Goal: Manage account settings

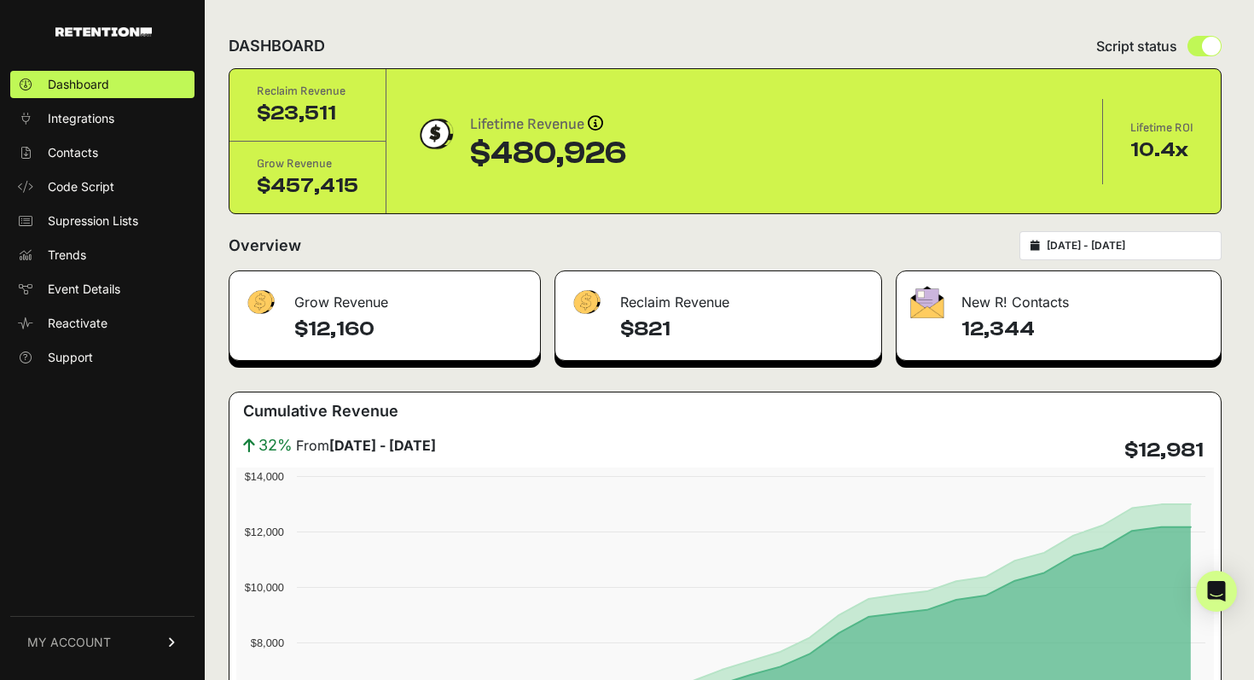
drag, startPoint x: 305, startPoint y: 111, endPoint x: 365, endPoint y: 191, distance: 99.9
click at [365, 191] on div "Reclaim Revenue $23,511 Grow Revenue $457,415" at bounding box center [307, 141] width 157 height 144
click at [365, 191] on div "Grow Revenue $457,415" at bounding box center [307, 178] width 157 height 72
click at [1092, 246] on input "2025-07-28 - 2025-08-27" at bounding box center [1128, 246] width 164 height 14
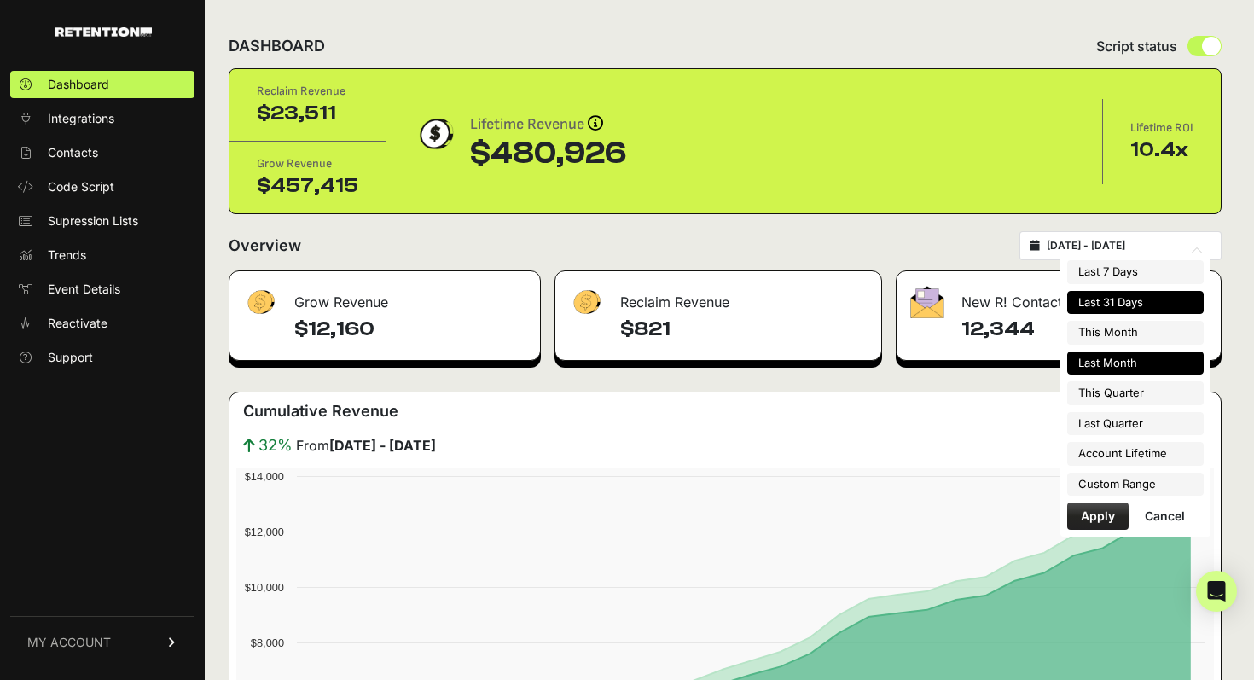
type input "2025-07-01"
type input "2025-07-31"
type input "2025-07-28"
type input "2025-08-27"
type input "2025-07-01"
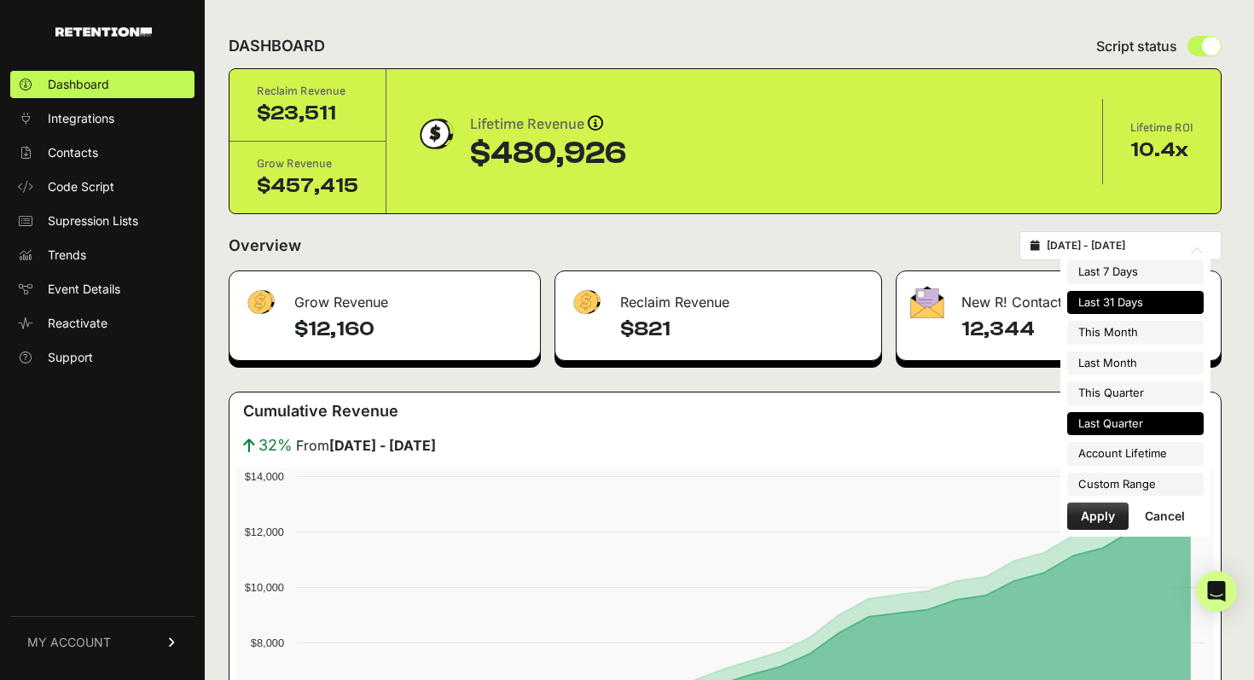
type input "2025-07-31"
type input "2025-07-01"
type input "2025-09-30"
type input "2025-07-28"
type input "2025-08-27"
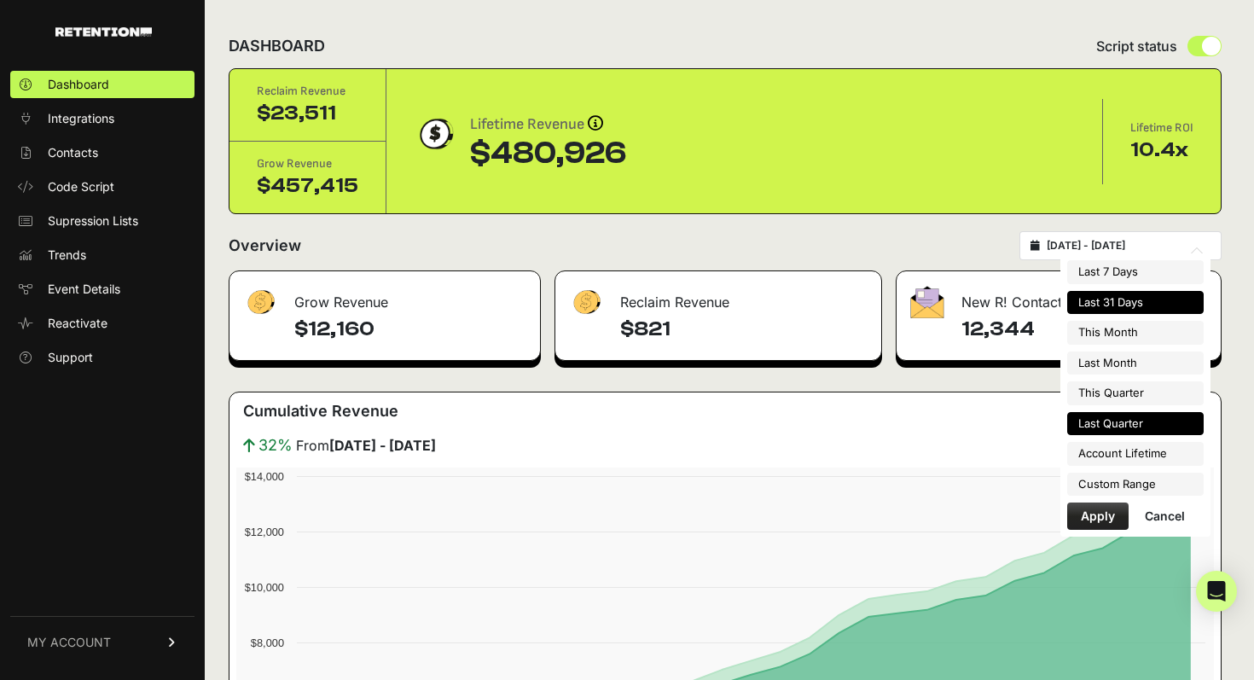
type input "2025-04-01"
type input "2025-06-30"
type input "2025-07-28"
type input "2025-08-27"
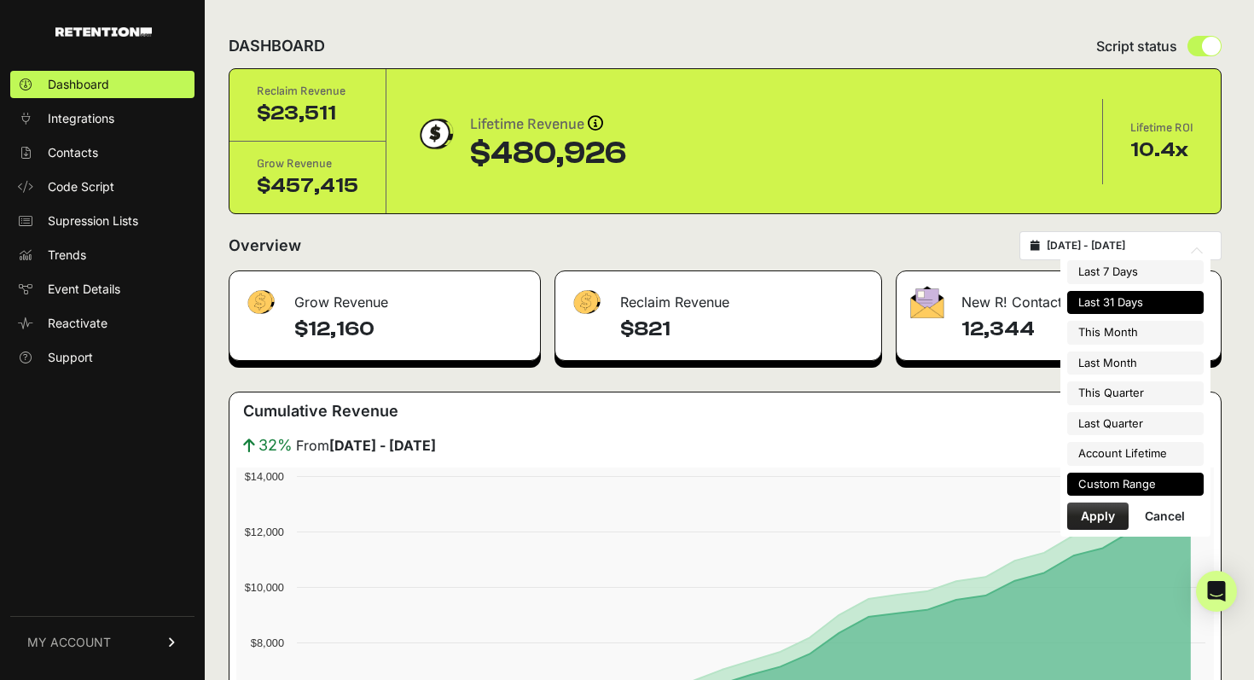
click at [1105, 485] on li "Custom Range" at bounding box center [1135, 484] width 136 height 24
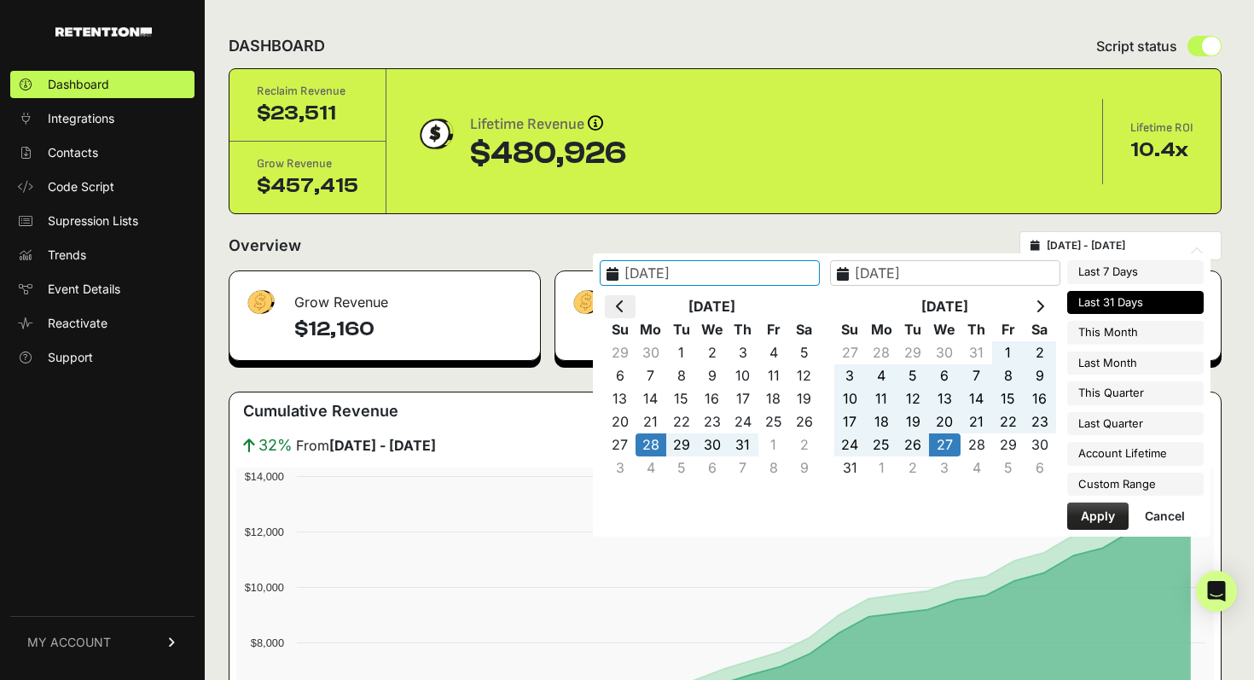
click at [635, 299] on th at bounding box center [620, 306] width 31 height 23
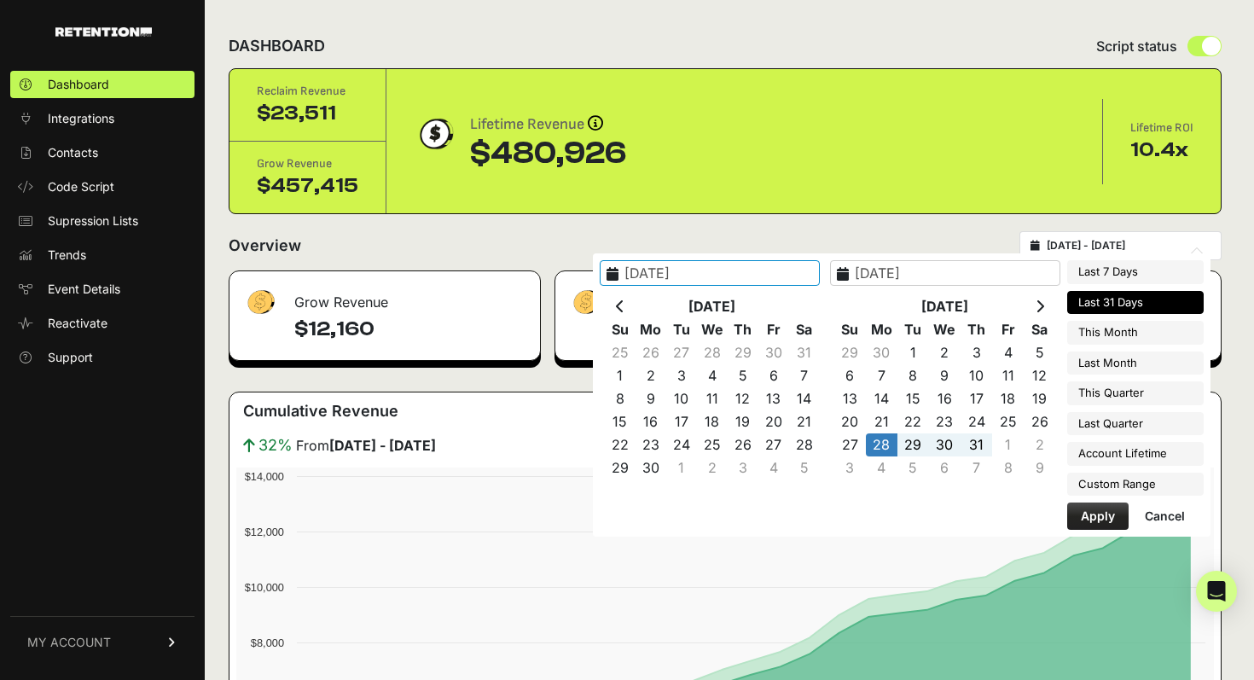
click at [635, 299] on th at bounding box center [620, 306] width 31 height 23
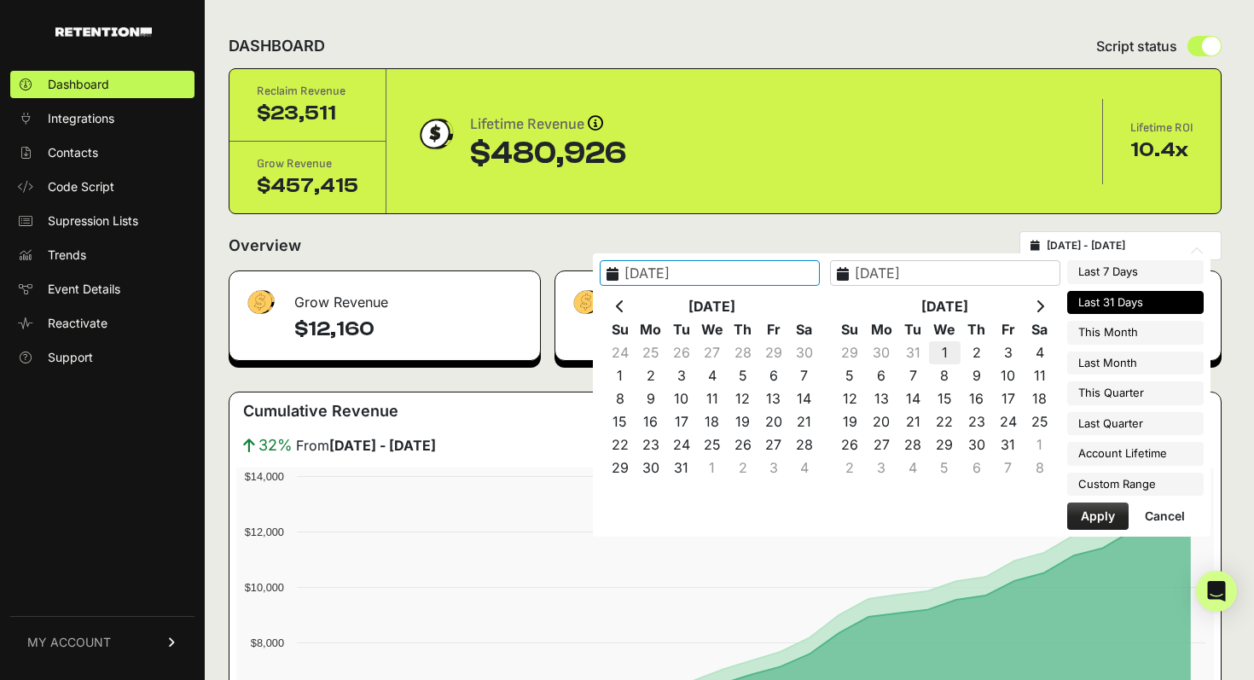
type input "2025-01-01"
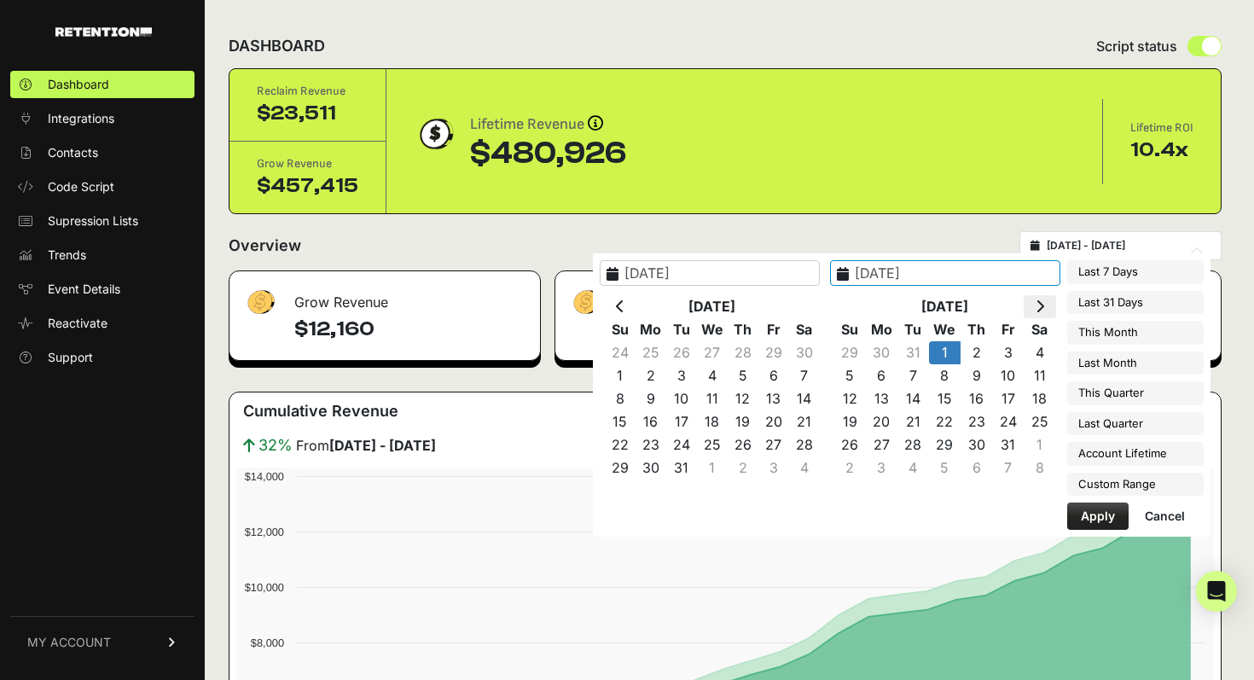
click at [1037, 307] on th at bounding box center [1039, 306] width 32 height 23
click at [1037, 307] on icon at bounding box center [1039, 306] width 9 height 14
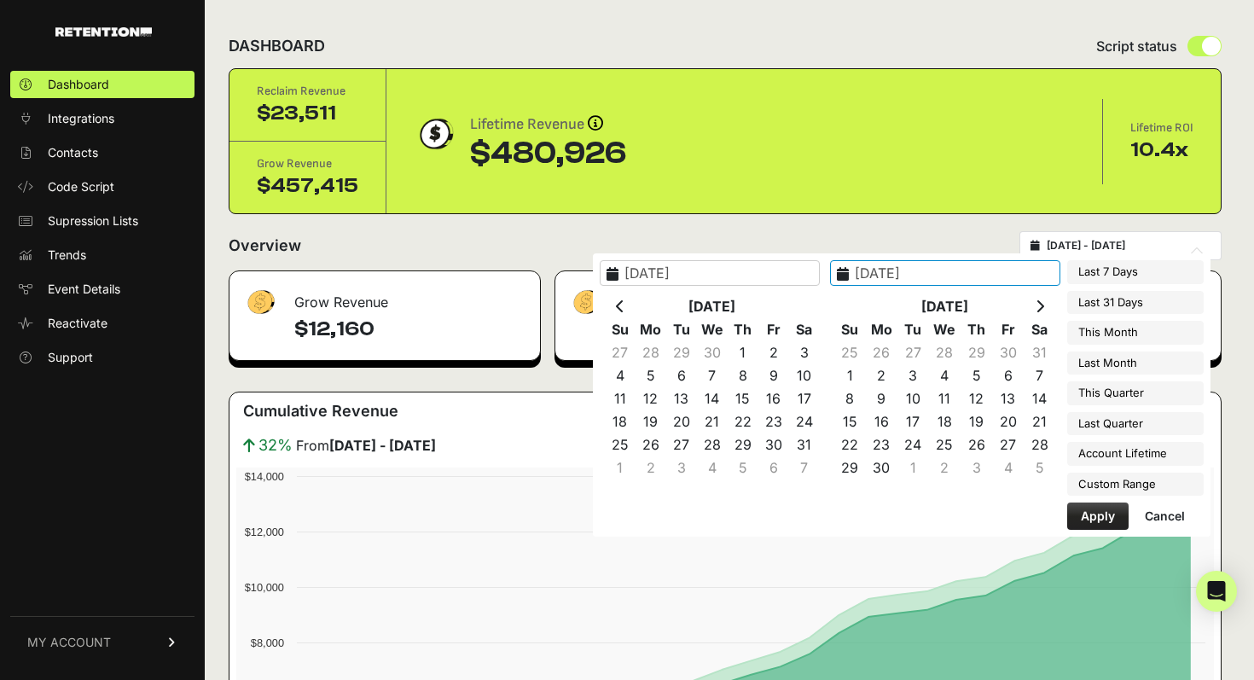
click at [1037, 307] on icon at bounding box center [1039, 306] width 9 height 14
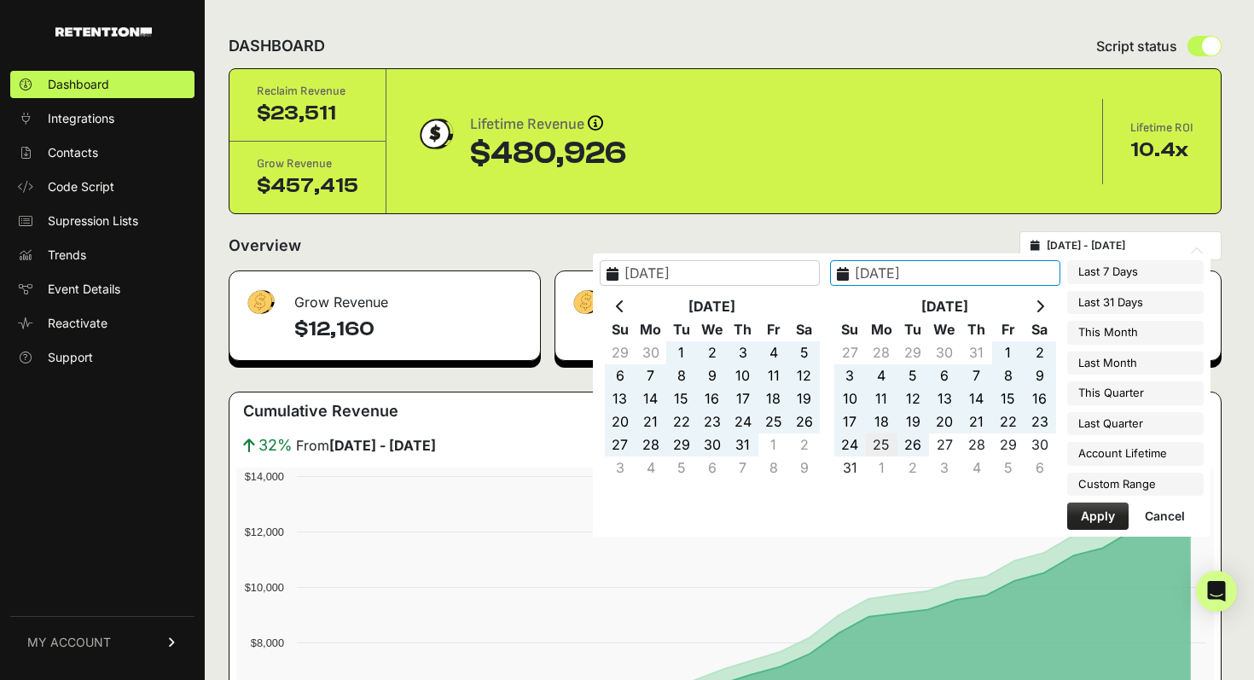
type input "[DATE]"
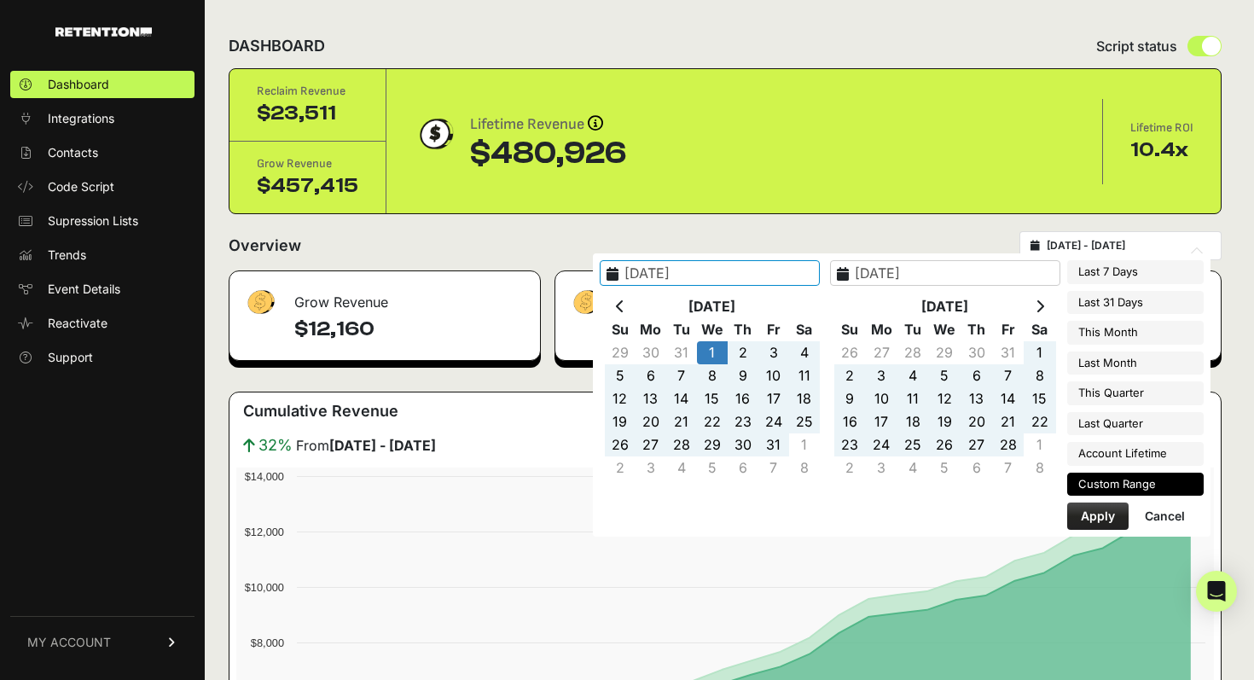
type input "[DATE]"
click at [1088, 515] on button "Apply" at bounding box center [1097, 515] width 61 height 27
type input "[DATE] - [DATE]"
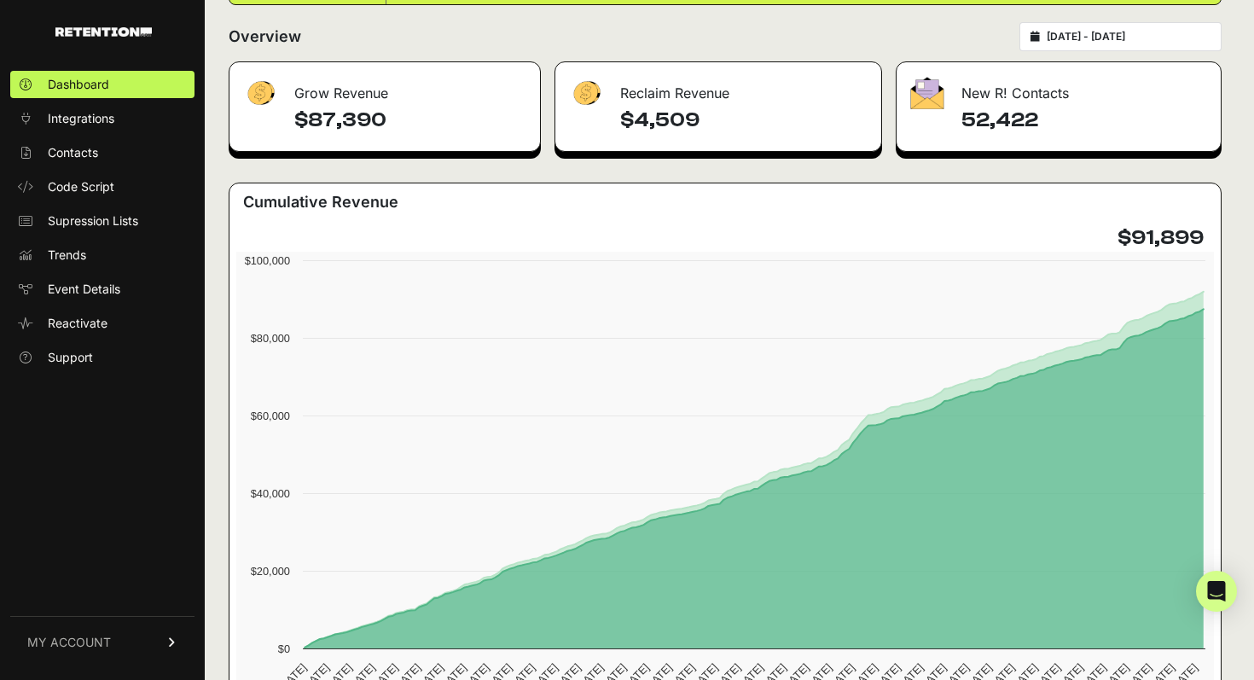
scroll to position [215, 0]
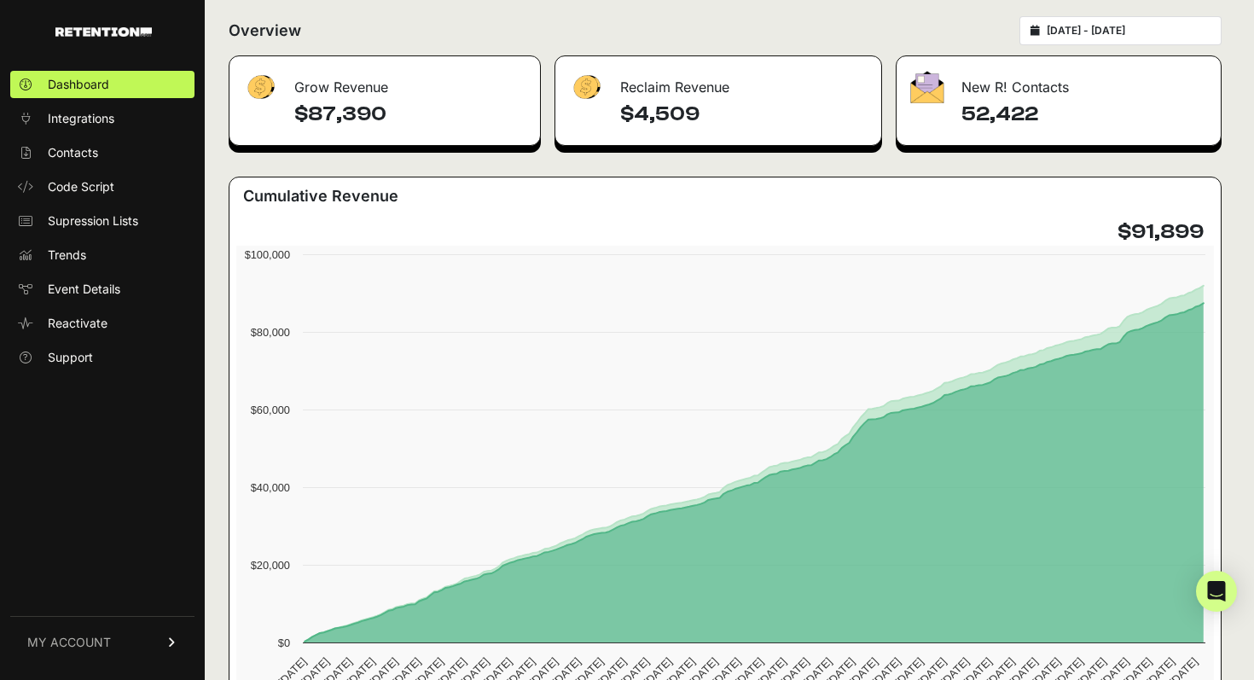
click at [753, 96] on div "Reclaim Revenue" at bounding box center [718, 81] width 326 height 51
click at [124, 646] on link "MY ACCOUNT" at bounding box center [102, 642] width 184 height 52
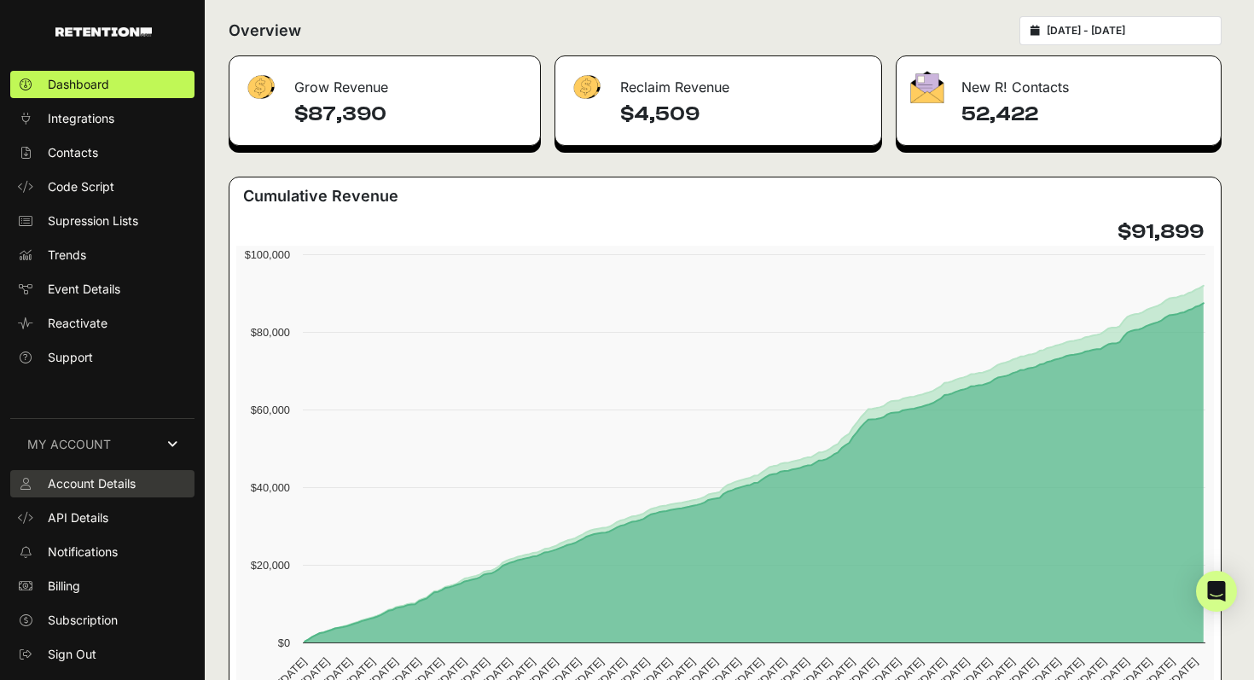
click at [117, 485] on span "Account Details" at bounding box center [92, 483] width 88 height 17
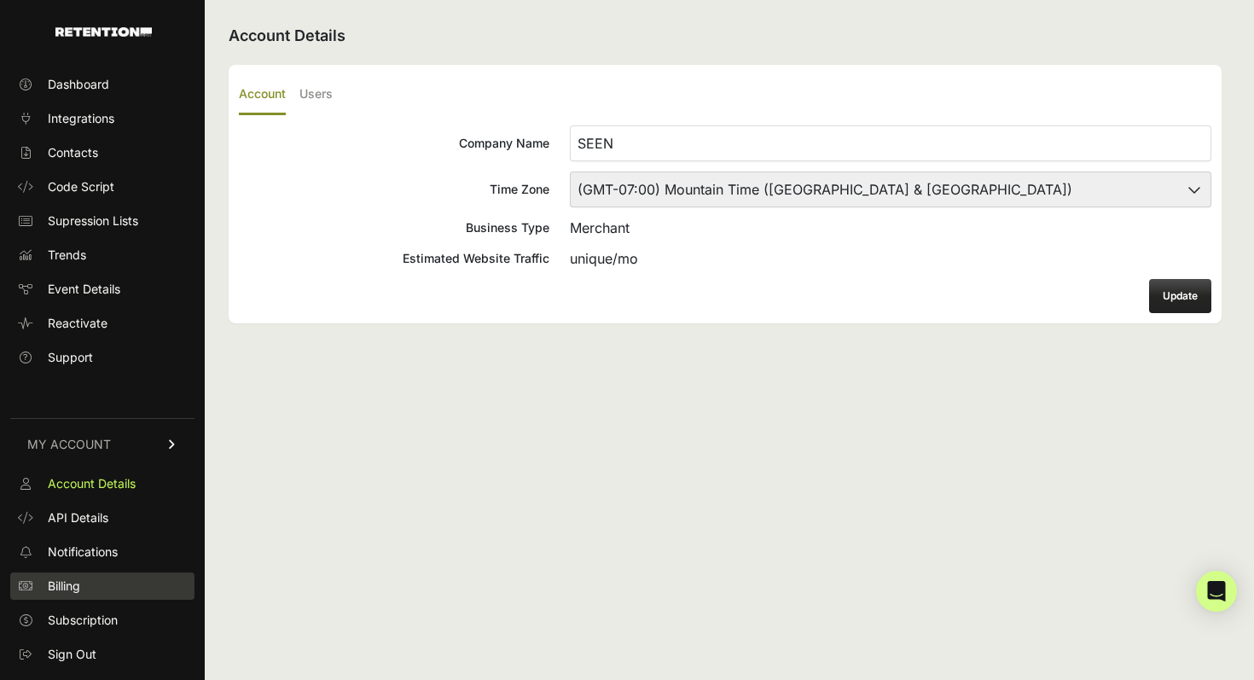
click at [71, 593] on span "Billing" at bounding box center [64, 585] width 32 height 17
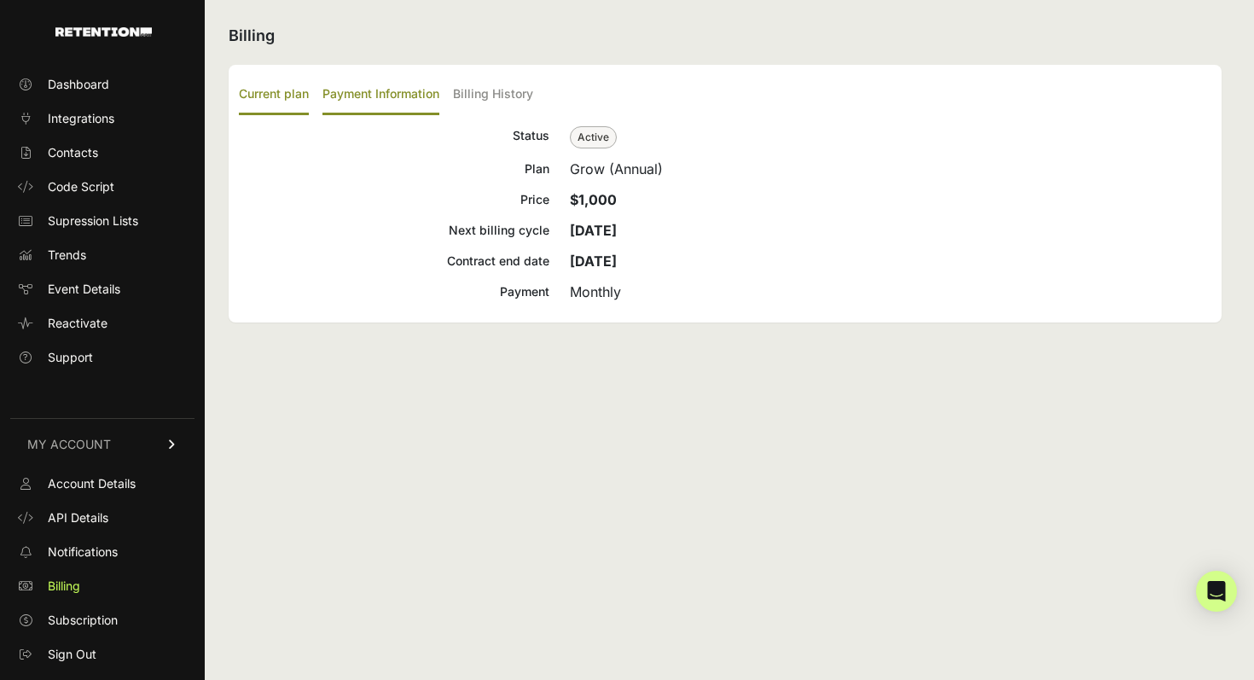
click at [363, 94] on label "Payment Information" at bounding box center [380, 95] width 117 height 40
click at [0, 0] on input "Payment Information" at bounding box center [0, 0] width 0 height 0
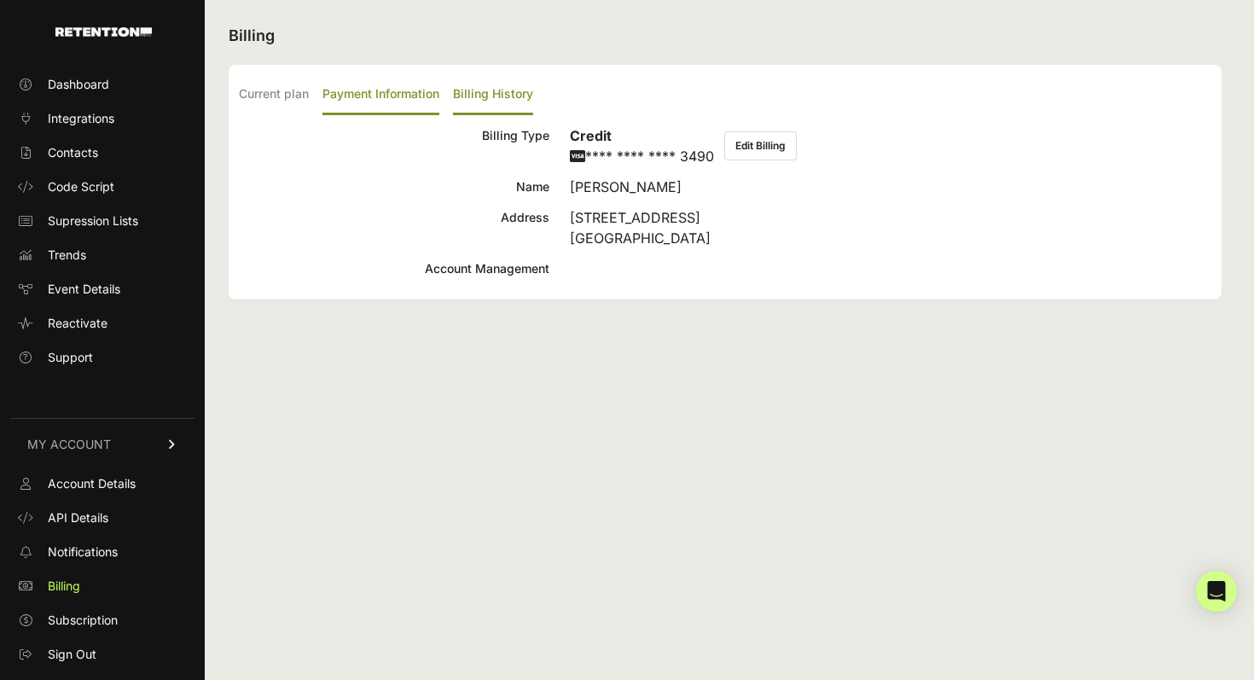
click at [479, 96] on label "Billing History" at bounding box center [493, 95] width 80 height 40
click at [0, 0] on input "Billing History" at bounding box center [0, 0] width 0 height 0
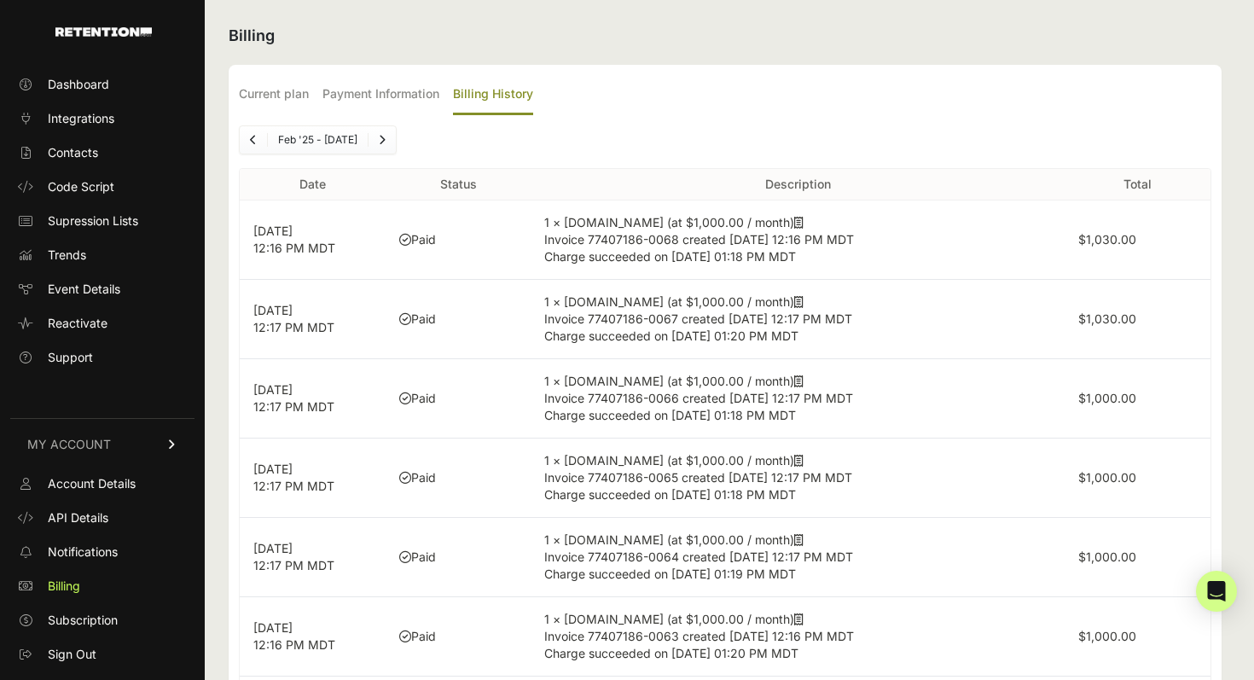
click at [391, 141] on link "Next" at bounding box center [381, 139] width 27 height 27
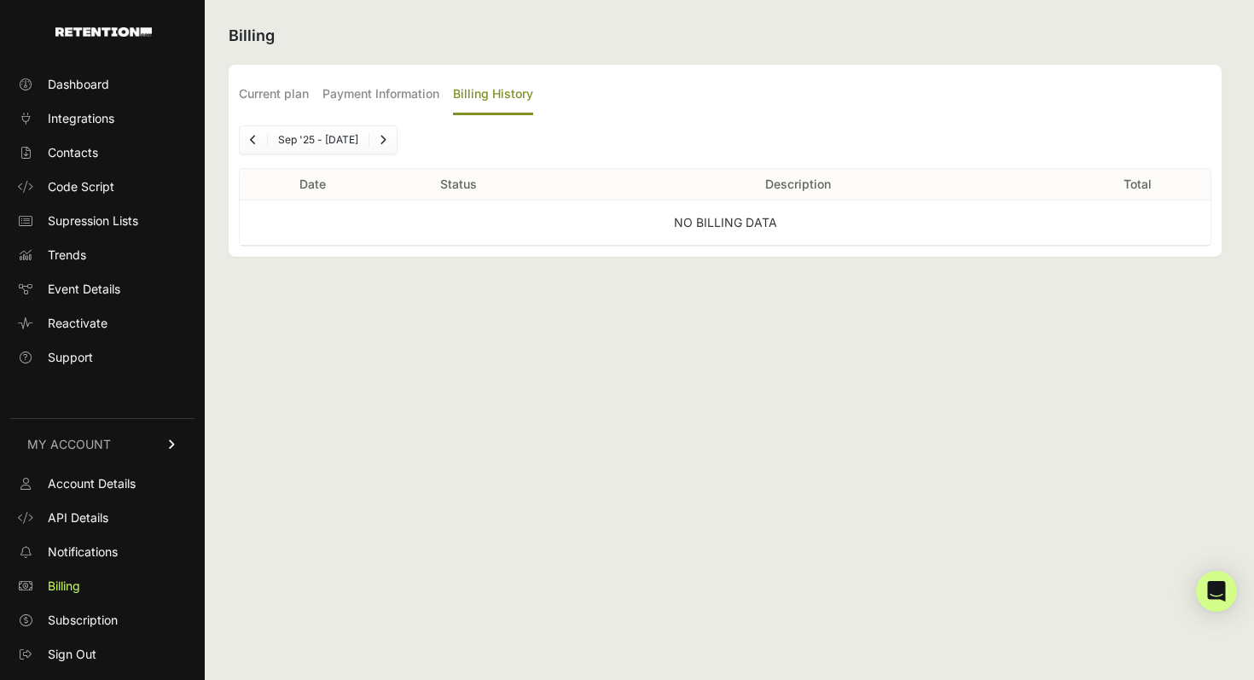
click at [250, 142] on icon "Previous" at bounding box center [253, 140] width 7 height 10
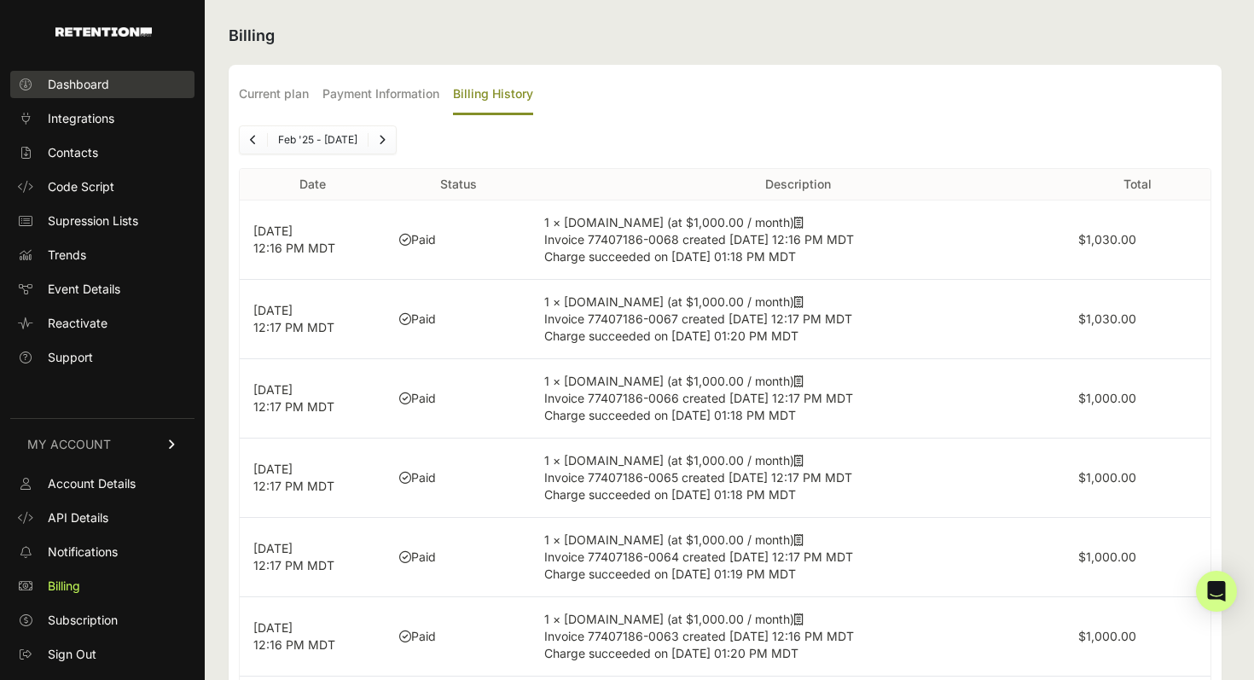
click at [92, 88] on span "Dashboard" at bounding box center [78, 84] width 61 height 17
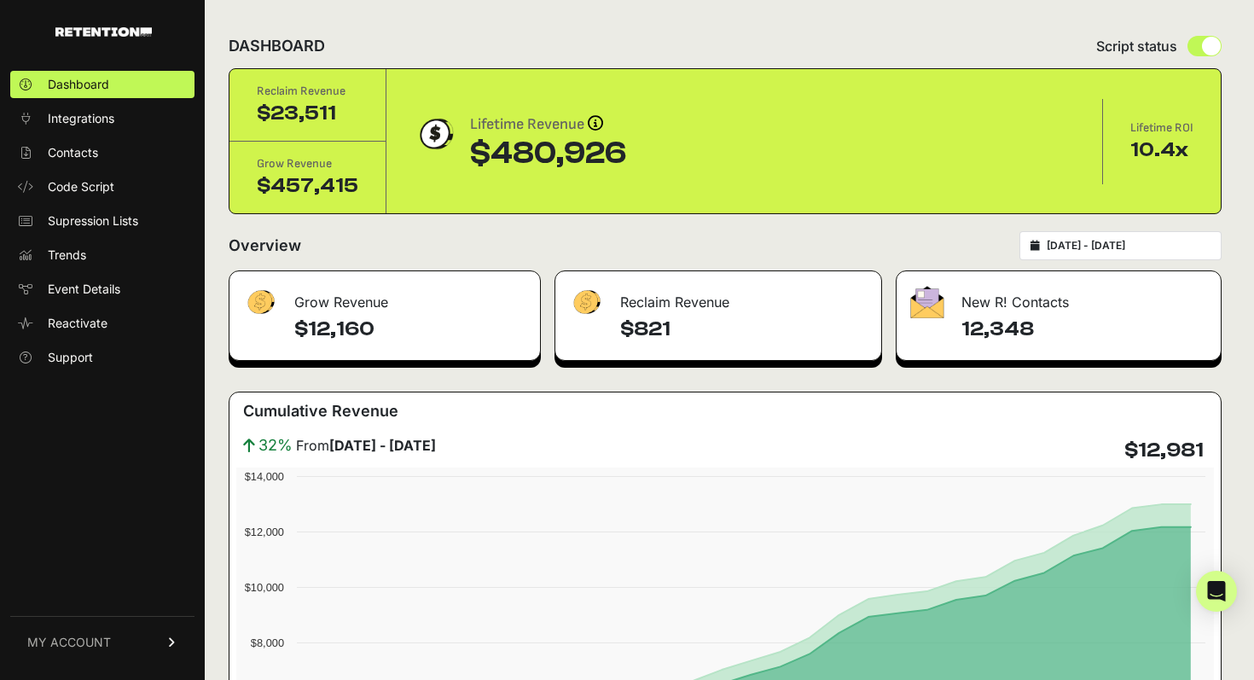
type input "[DATE]"
click at [1114, 243] on input "[DATE] - [DATE]" at bounding box center [1128, 246] width 164 height 14
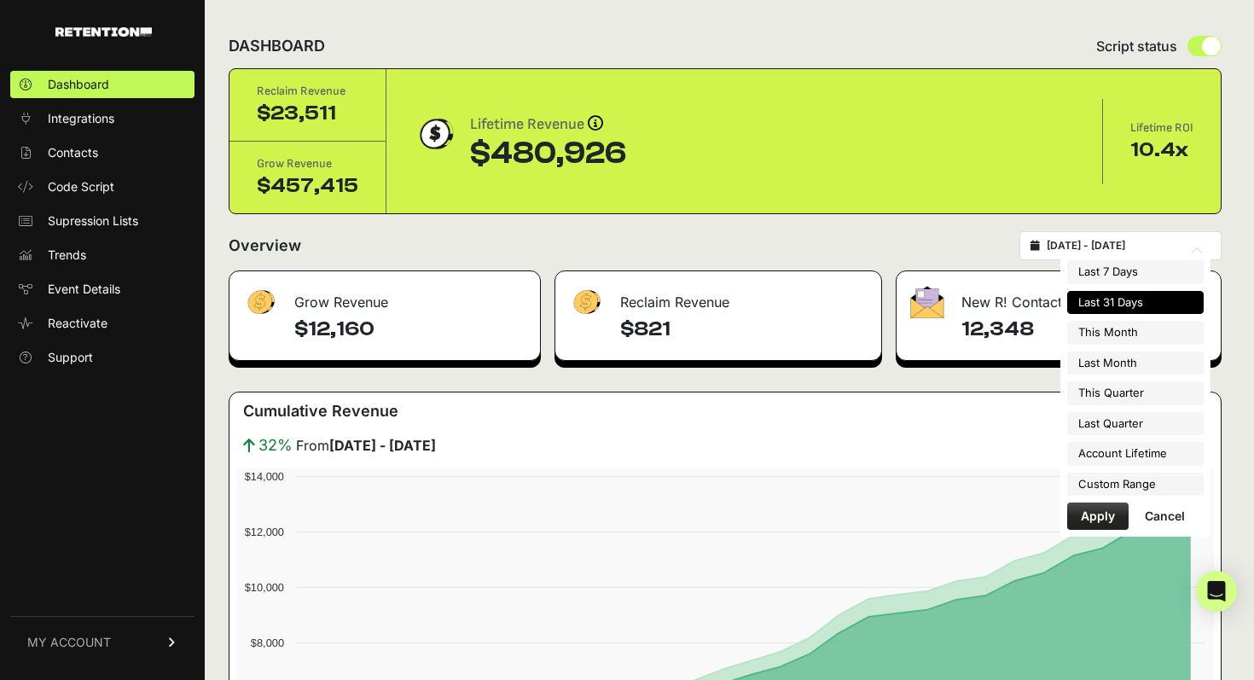
type input "[DATE]"
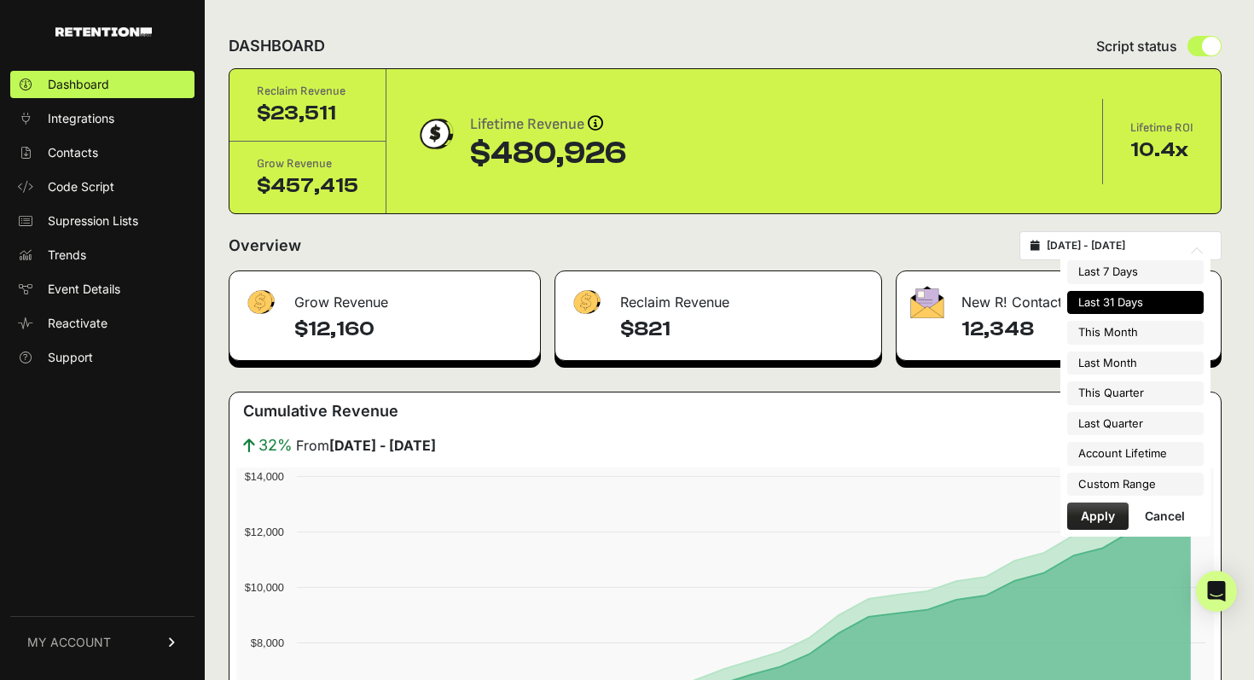
type input "[DATE]"
click at [1133, 485] on li "Custom Range" at bounding box center [1135, 484] width 136 height 24
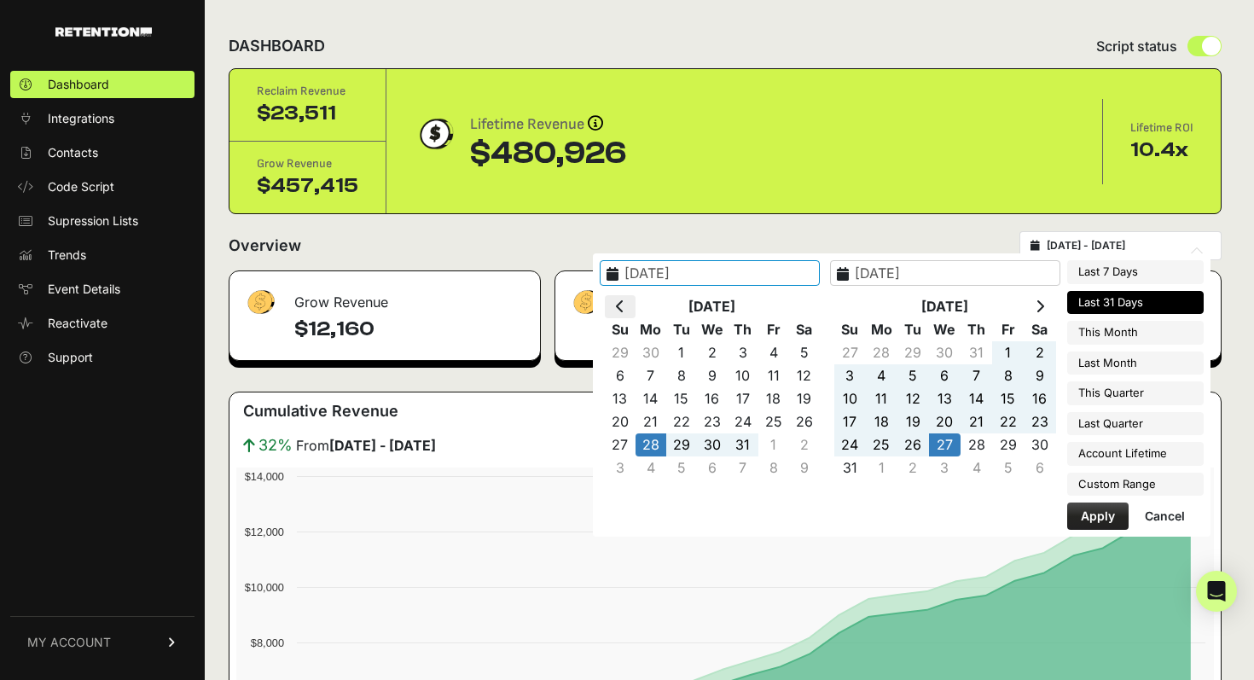
click at [624, 303] on icon at bounding box center [620, 306] width 9 height 14
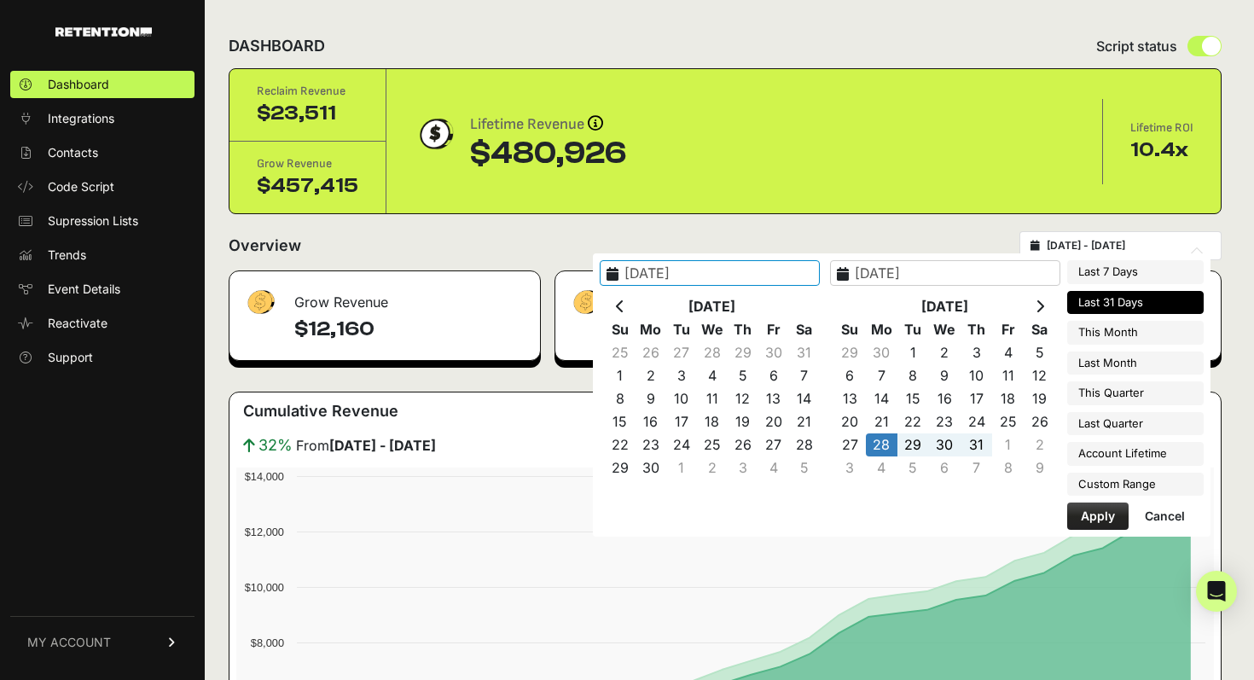
click at [624, 303] on icon at bounding box center [620, 306] width 9 height 14
type input "[DATE]"
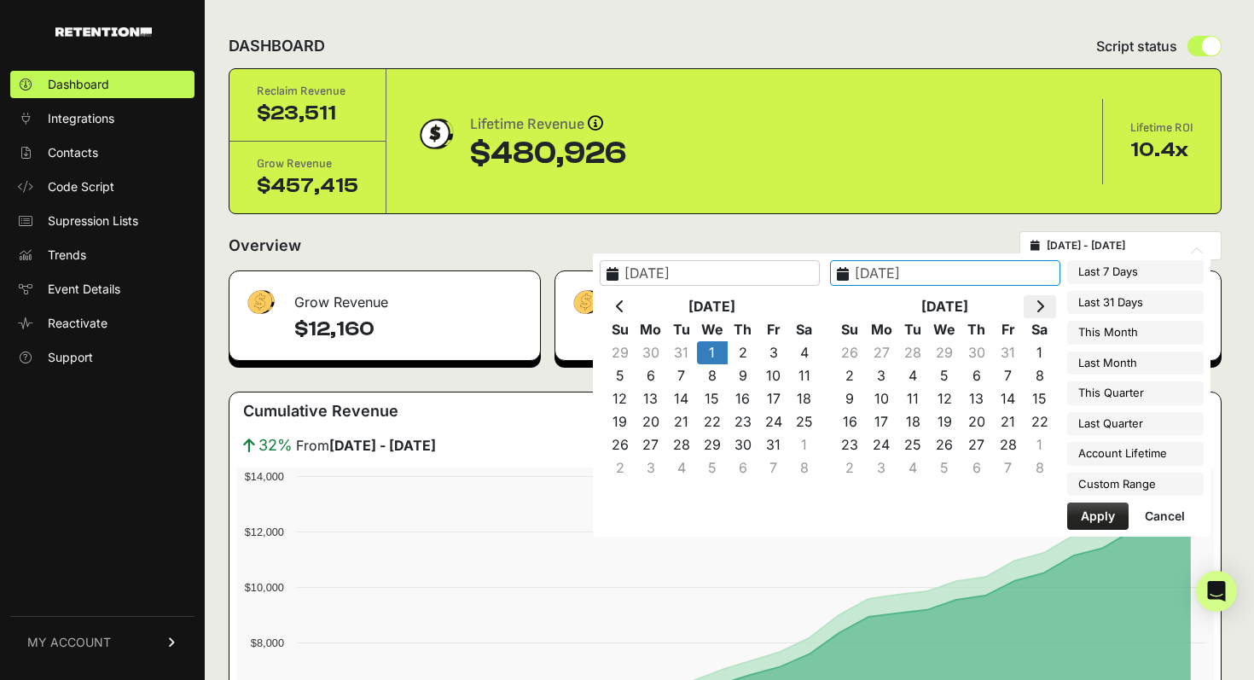
click at [1042, 299] on icon at bounding box center [1039, 306] width 9 height 14
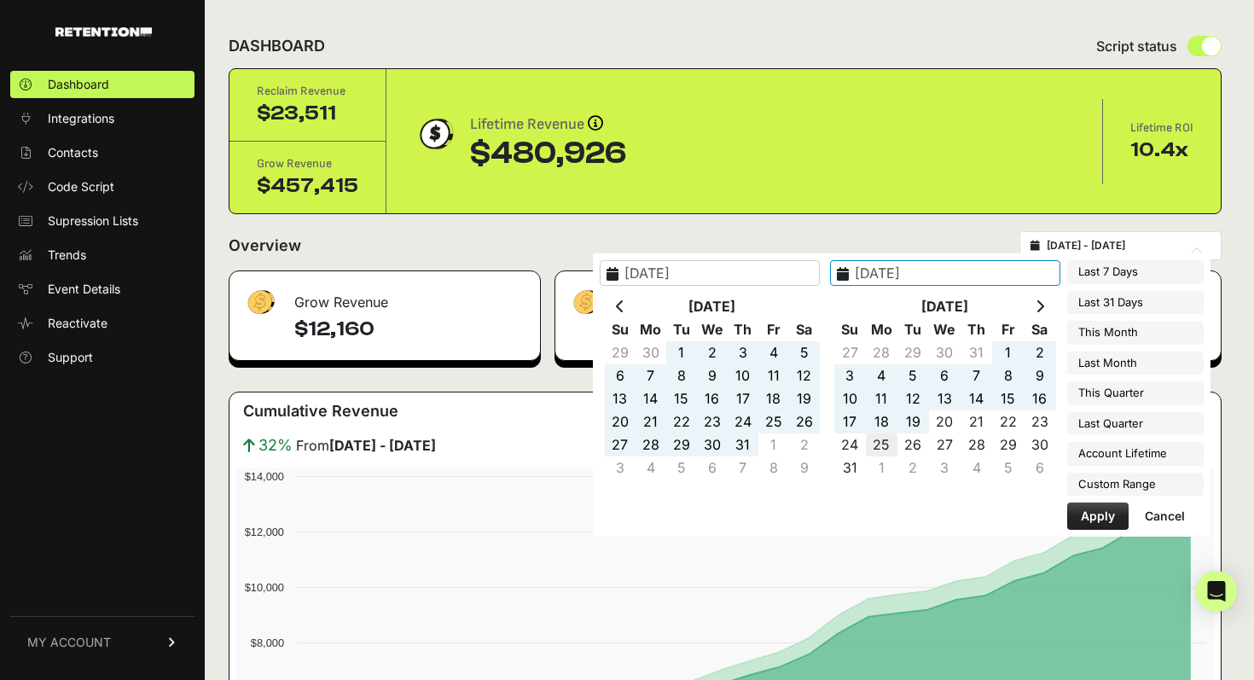
type input "[DATE]"
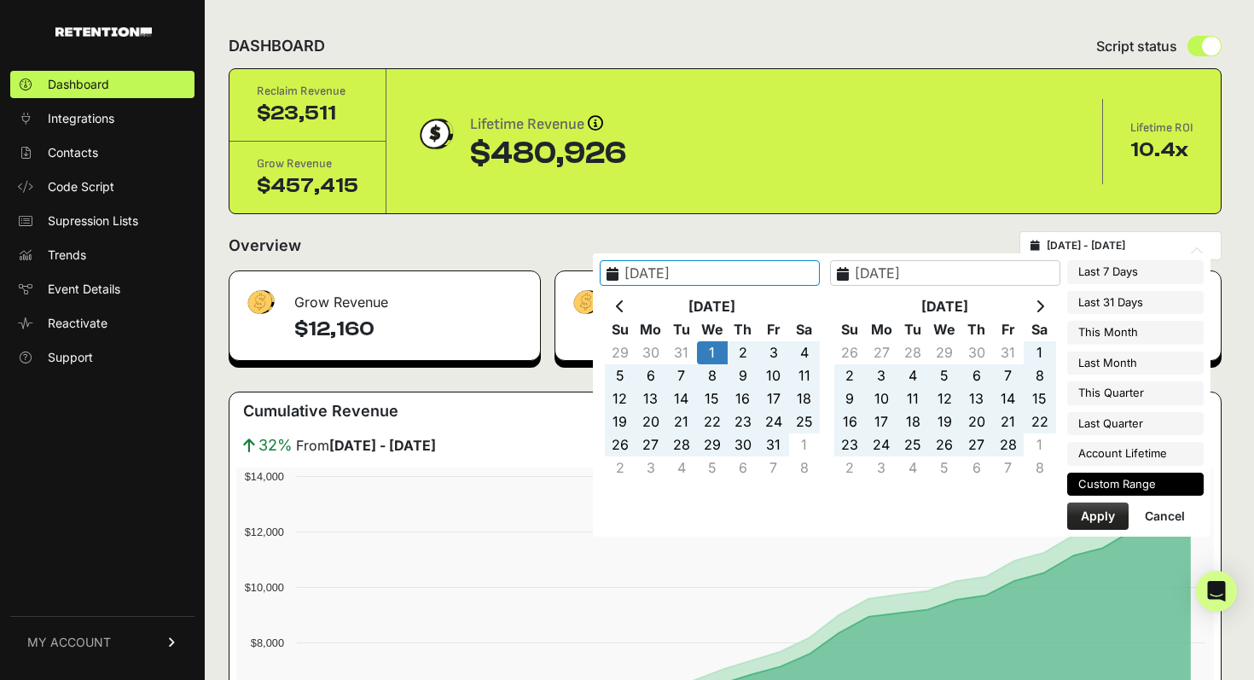
type input "[DATE]"
click at [1088, 514] on button "Apply" at bounding box center [1097, 515] width 61 height 27
type input "[DATE] - [DATE]"
